Goal: Information Seeking & Learning: Understand process/instructions

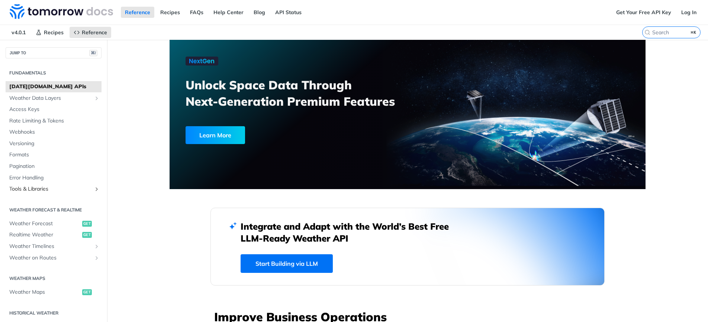
click at [94, 187] on icon "Show subpages for Tools & Libraries" at bounding box center [97, 189] width 6 height 6
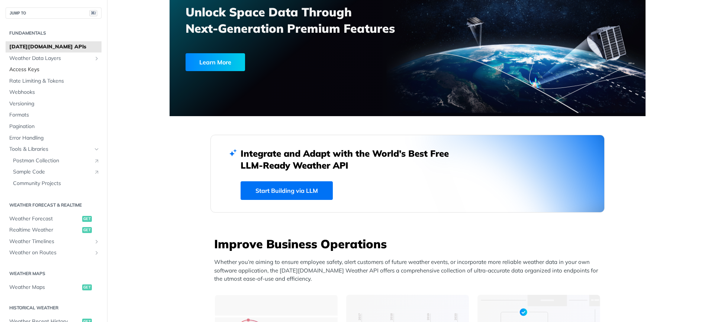
click at [36, 67] on span "Access Keys" at bounding box center [54, 69] width 90 height 7
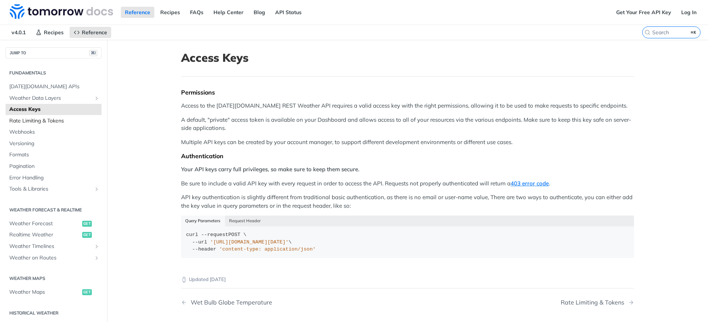
click at [51, 122] on span "Rate Limiting & Tokens" at bounding box center [54, 120] width 90 height 7
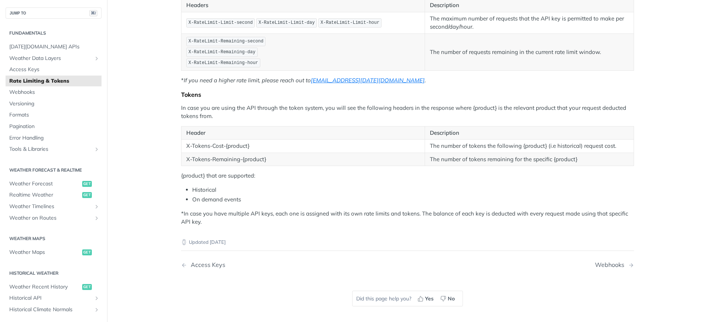
scroll to position [154, 0]
click at [30, 101] on span "Versioning" at bounding box center [54, 103] width 90 height 7
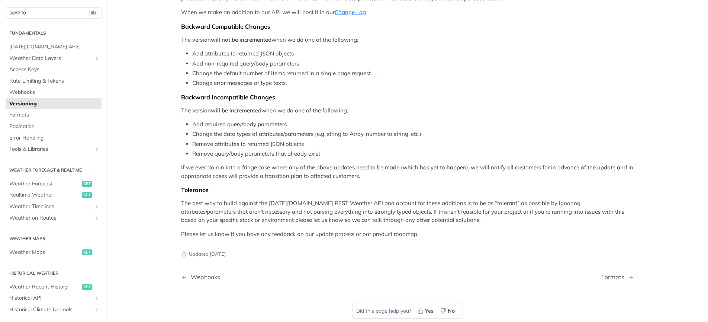
scroll to position [106, 0]
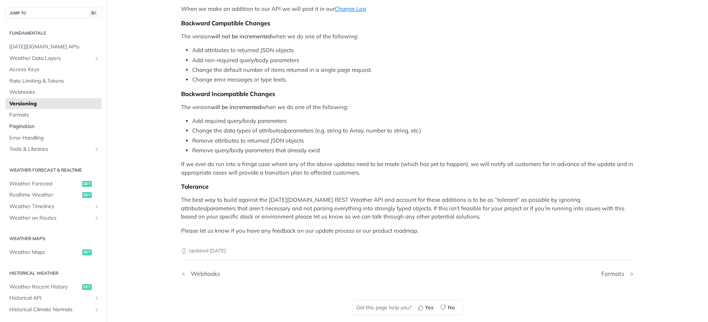
click at [27, 129] on span "Pagination" at bounding box center [54, 126] width 90 height 7
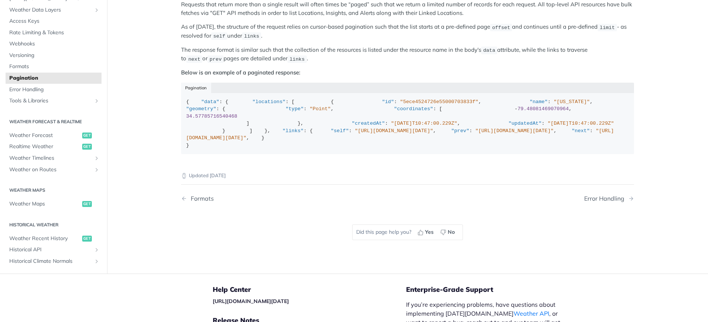
scroll to position [89, 0]
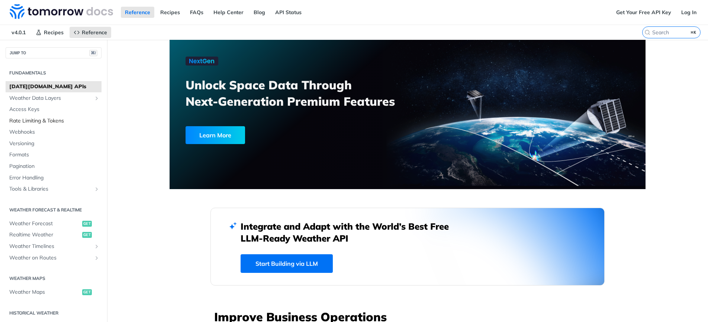
click at [48, 119] on span "Rate Limiting & Tokens" at bounding box center [54, 120] width 90 height 7
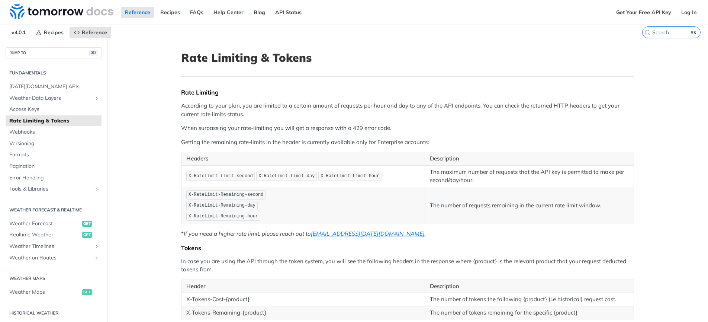
click at [150, 173] on main "JUMP TO ⌘/ Fundamentals [DATE][DOMAIN_NAME] APIs Weather Data Layers Core Proba…" at bounding box center [354, 263] width 708 height 446
drag, startPoint x: 259, startPoint y: 176, endPoint x: 316, endPoint y: 177, distance: 57.3
click at [316, 177] on code "X-RateLimit-Limit-day" at bounding box center [286, 175] width 61 height 9
copy span "X-RateLimit-Limit-day"
